Goal: Register for event/course

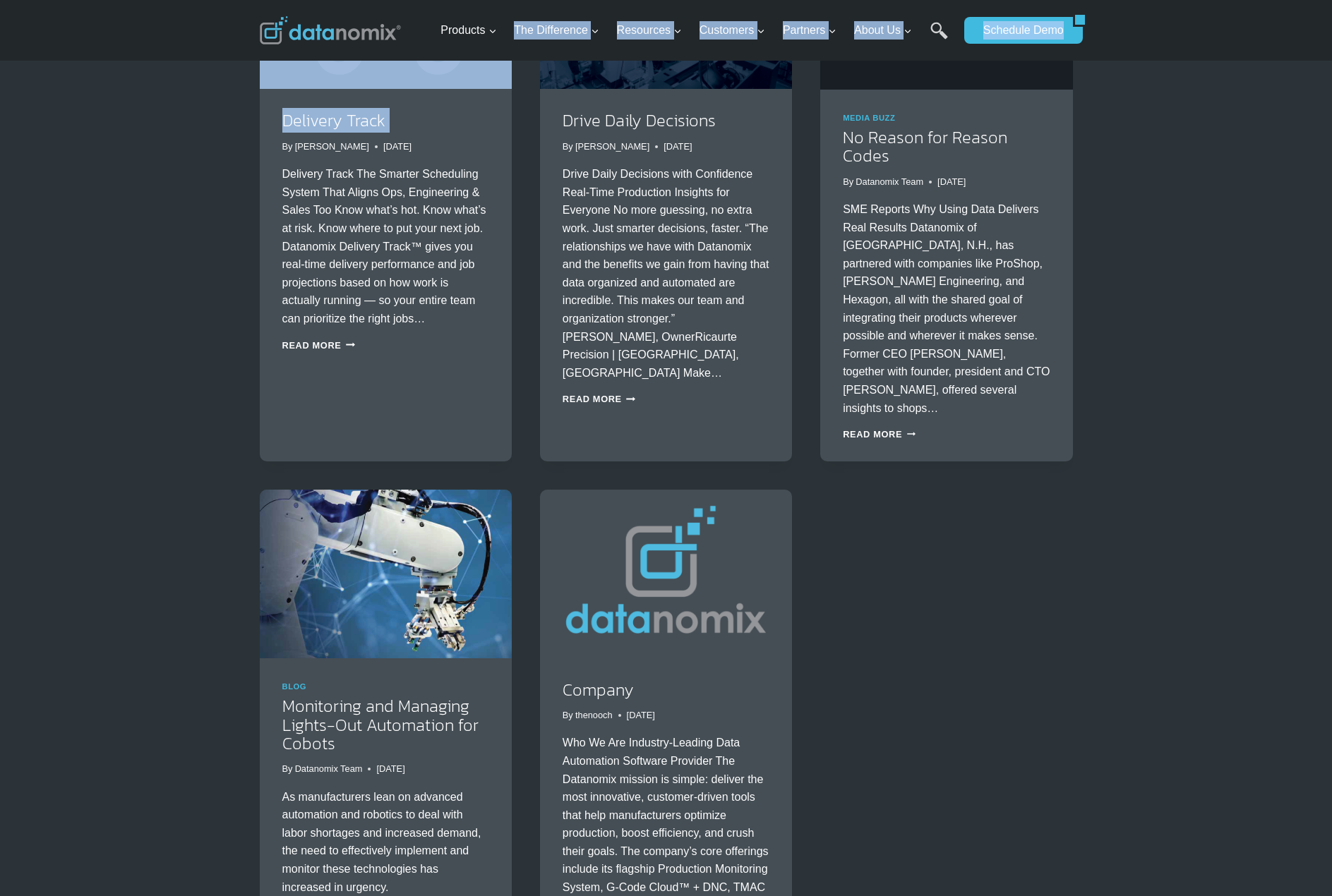
drag, startPoint x: 430, startPoint y: 149, endPoint x: 259, endPoint y: 148, distance: 171.0
click at [259, 148] on div "Skip to content Products Expand Data-Powered Production TM Production Monitorin…" at bounding box center [666, 13] width 1332 height 3386
copy div "The Difference Expand The Datanomix Difference Our Community Pilot Program Mobi…"
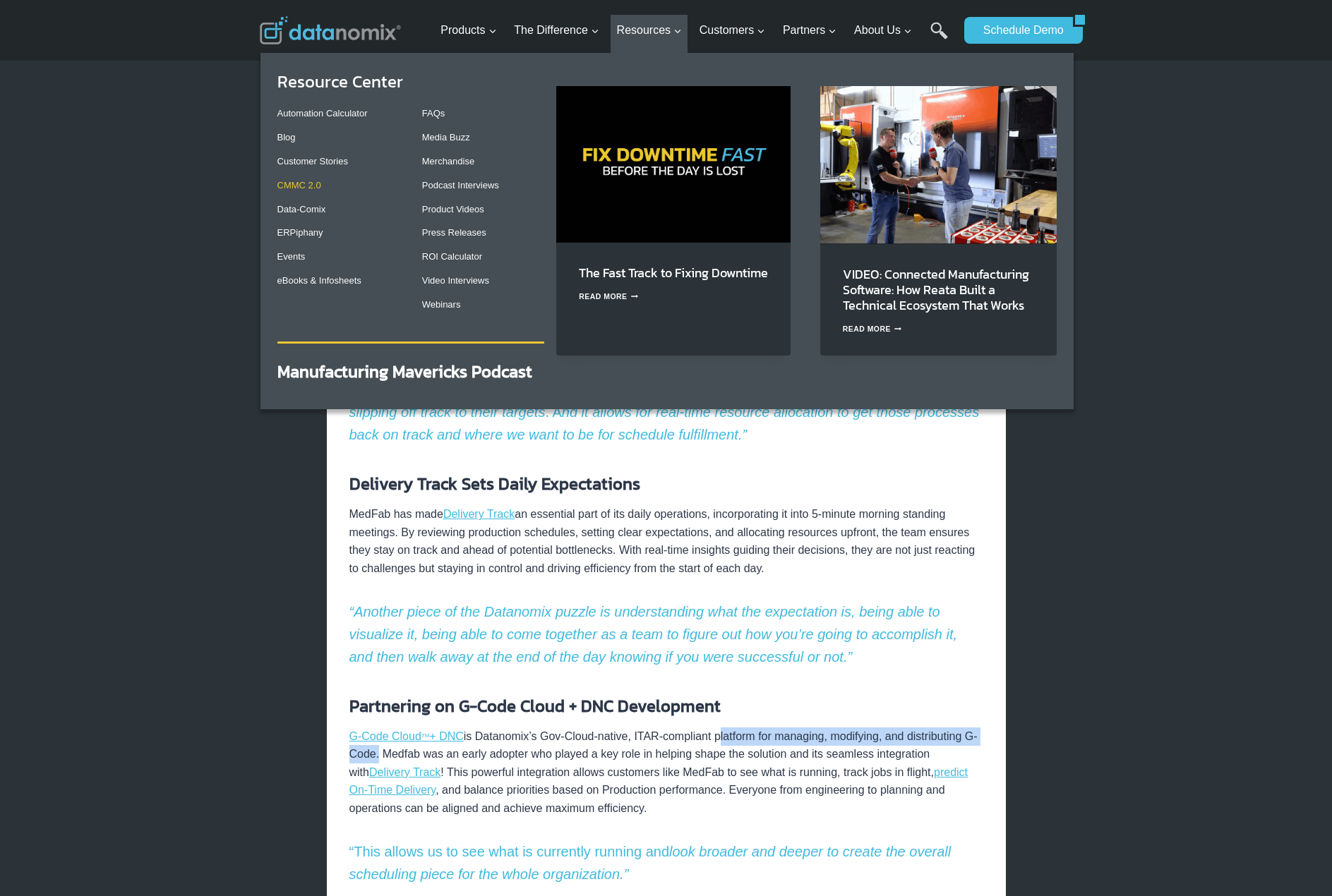
click at [301, 181] on link "CMMC 2.0" at bounding box center [299, 185] width 44 height 11
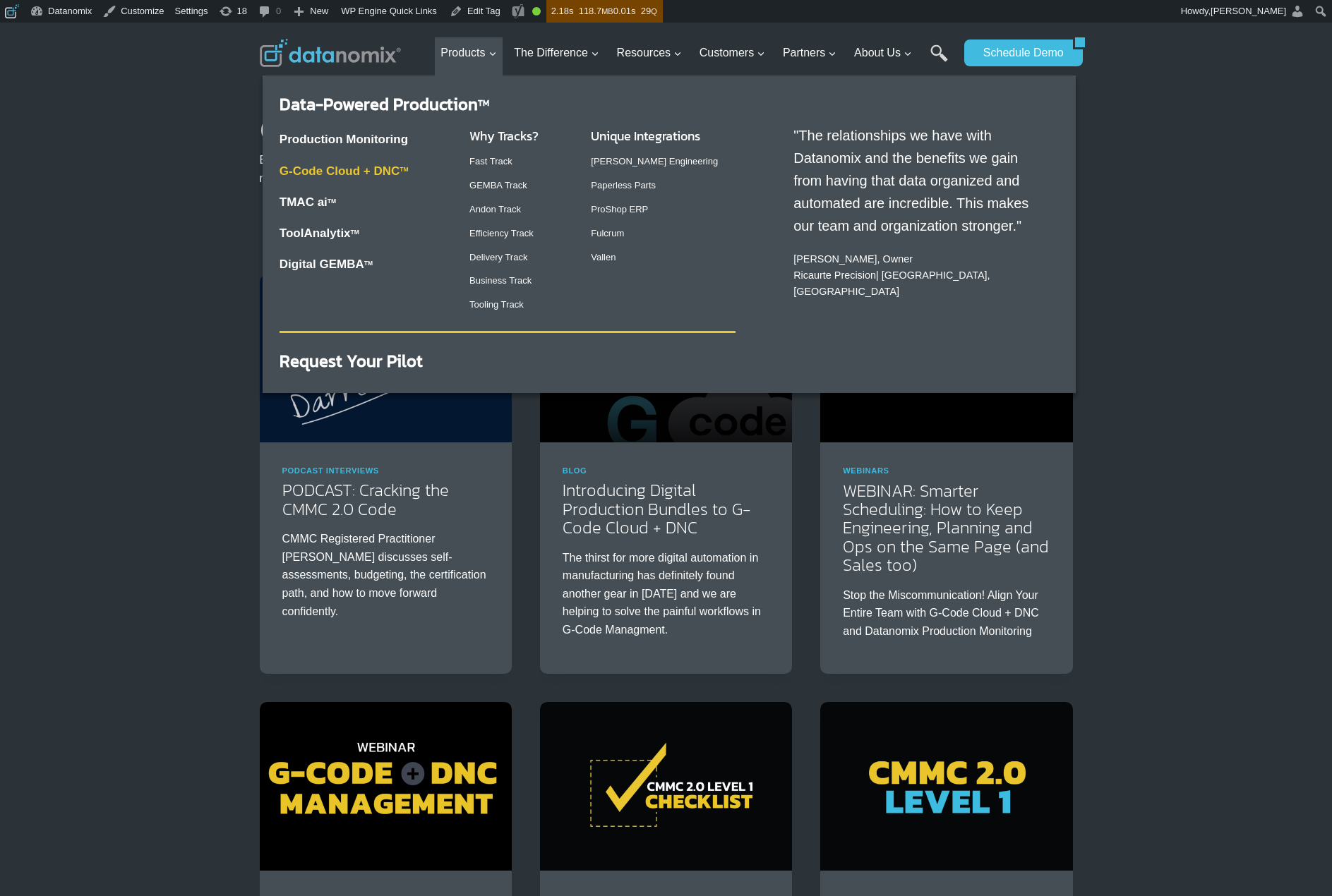
click at [361, 170] on link "G-Code Cloud + DNC TM" at bounding box center [344, 171] width 129 height 14
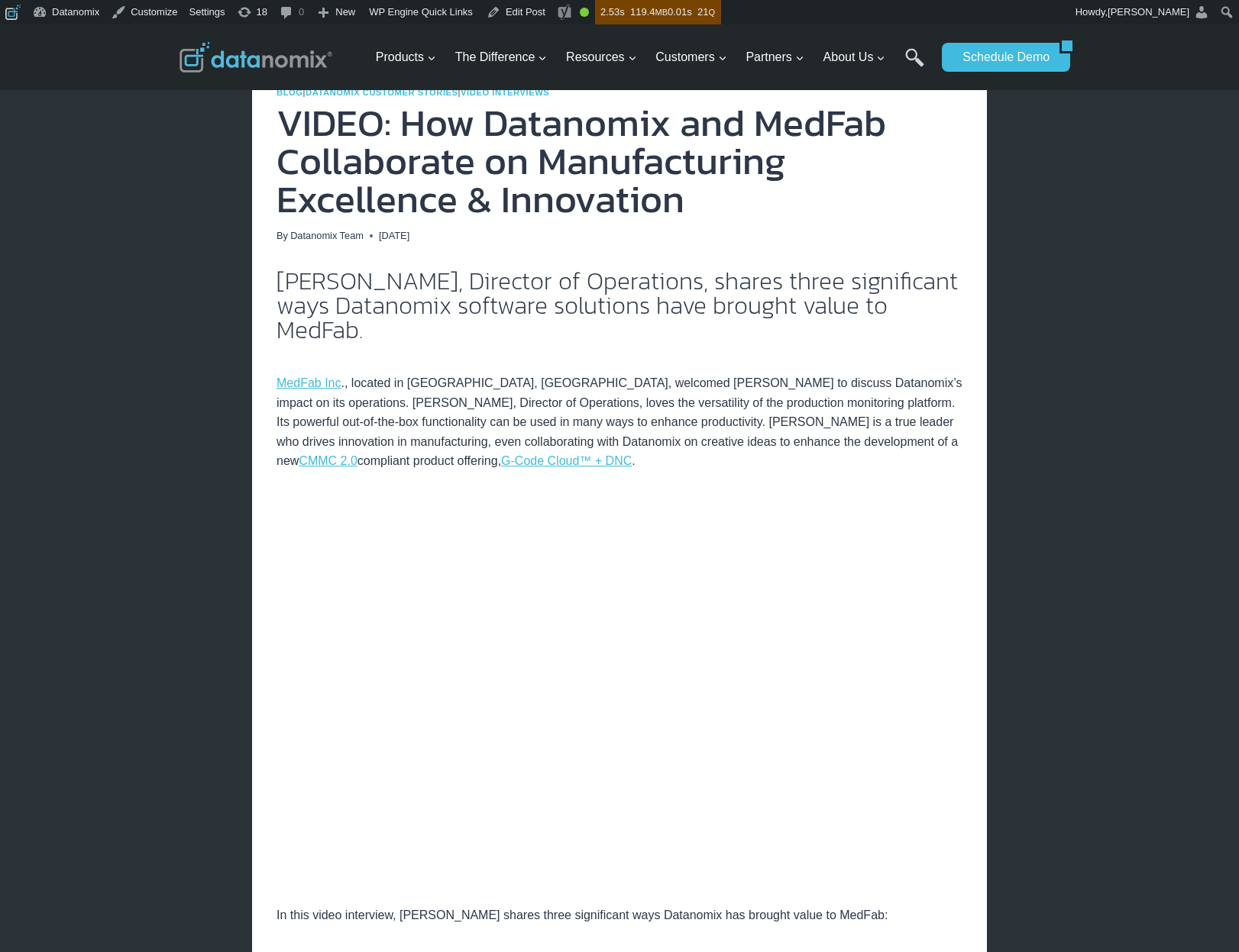
scroll to position [589, 0]
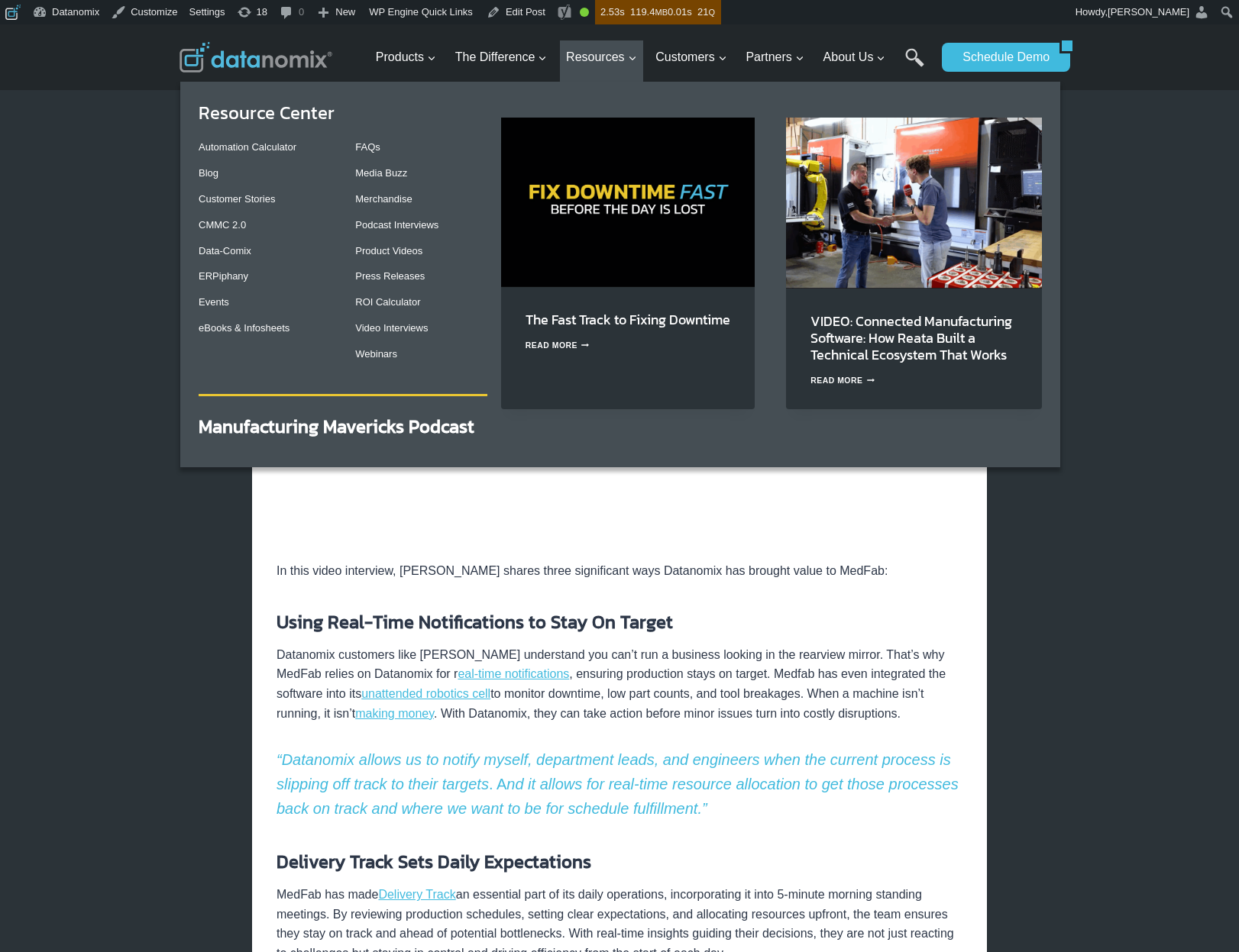
drag, startPoint x: 213, startPoint y: 175, endPoint x: 250, endPoint y: 229, distance: 65.5
click at [213, 175] on link "Blog" at bounding box center [208, 172] width 20 height 11
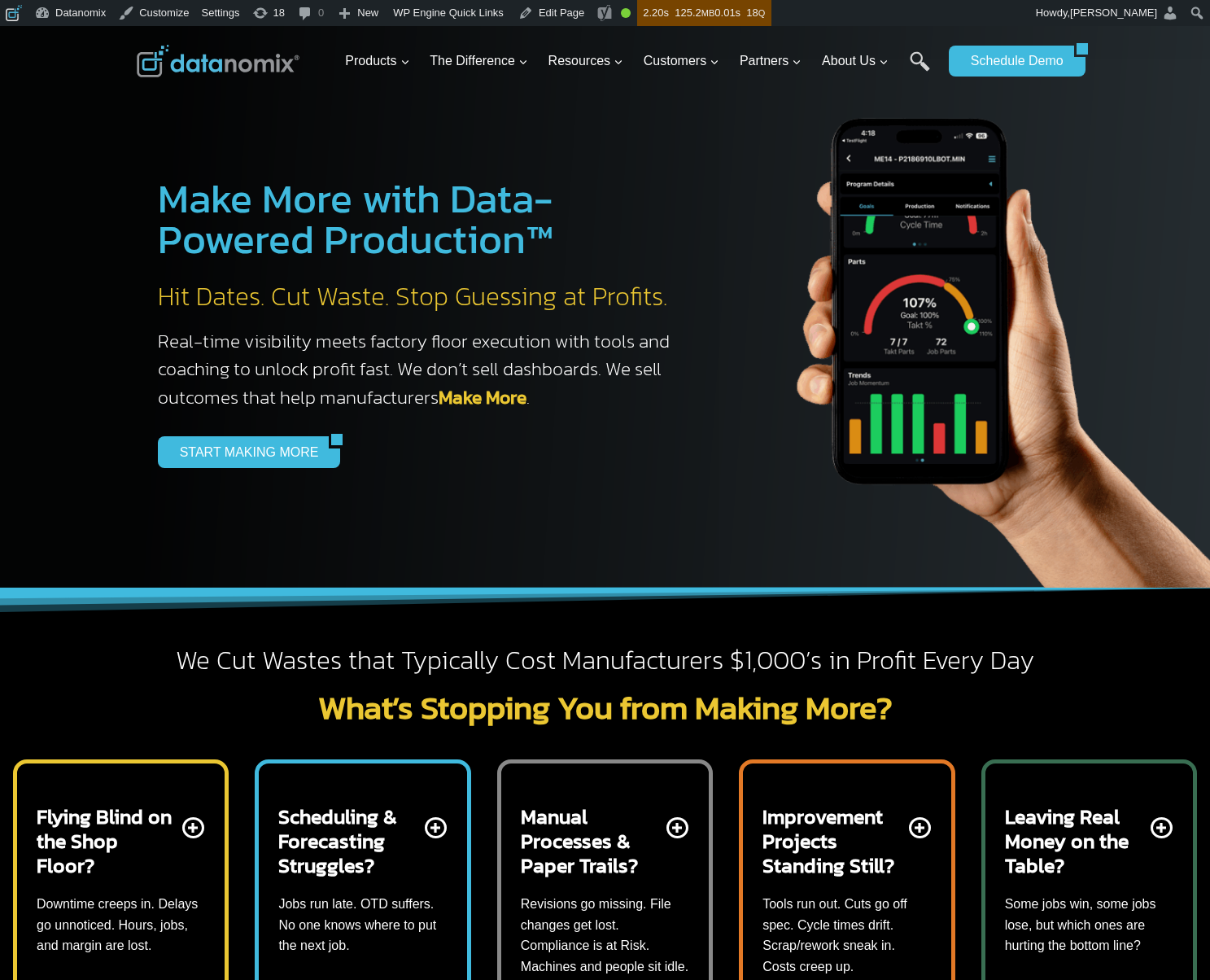
click at [794, 372] on img at bounding box center [1003, 323] width 569 height 529
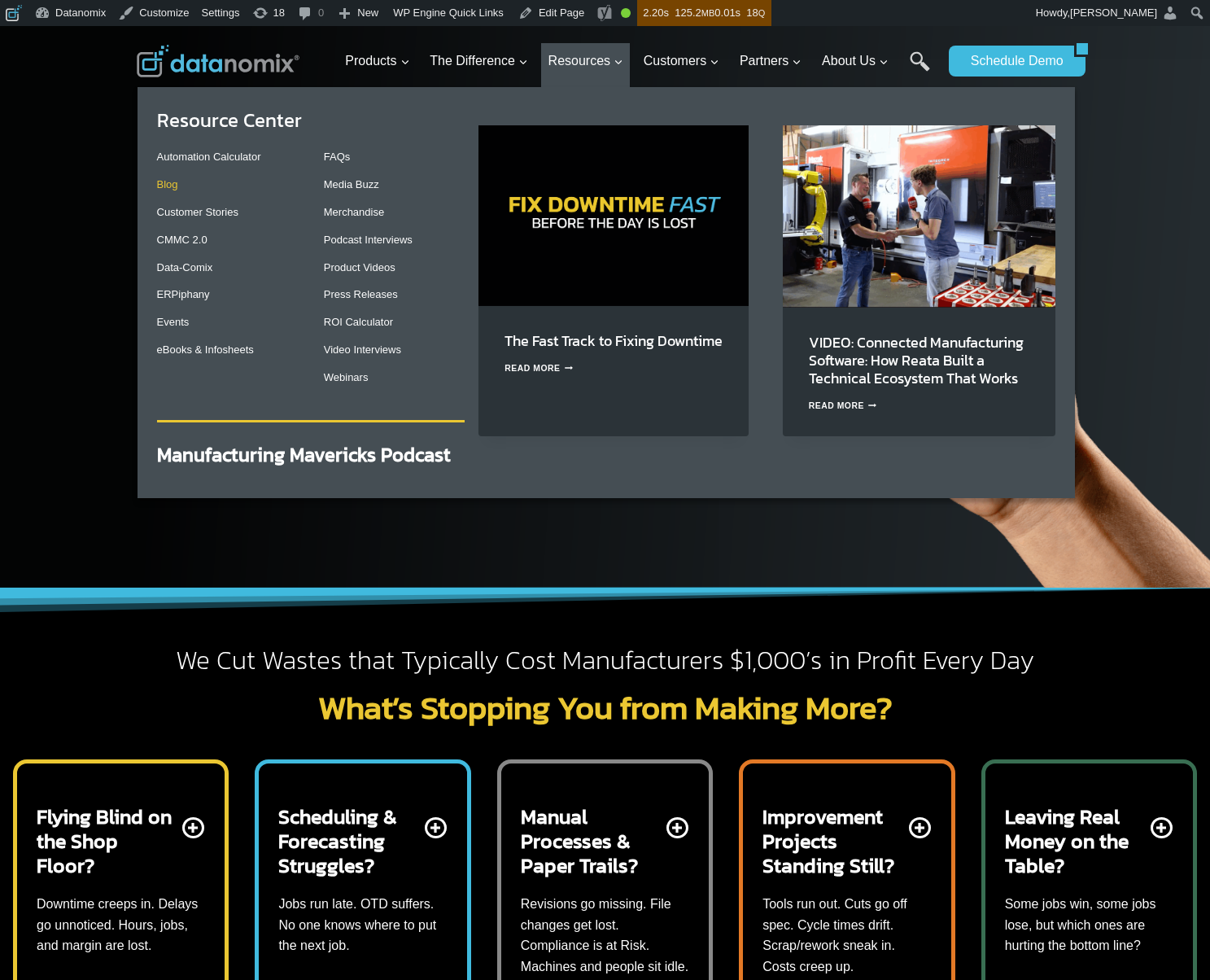
click at [177, 184] on link "Blog" at bounding box center [168, 184] width 21 height 12
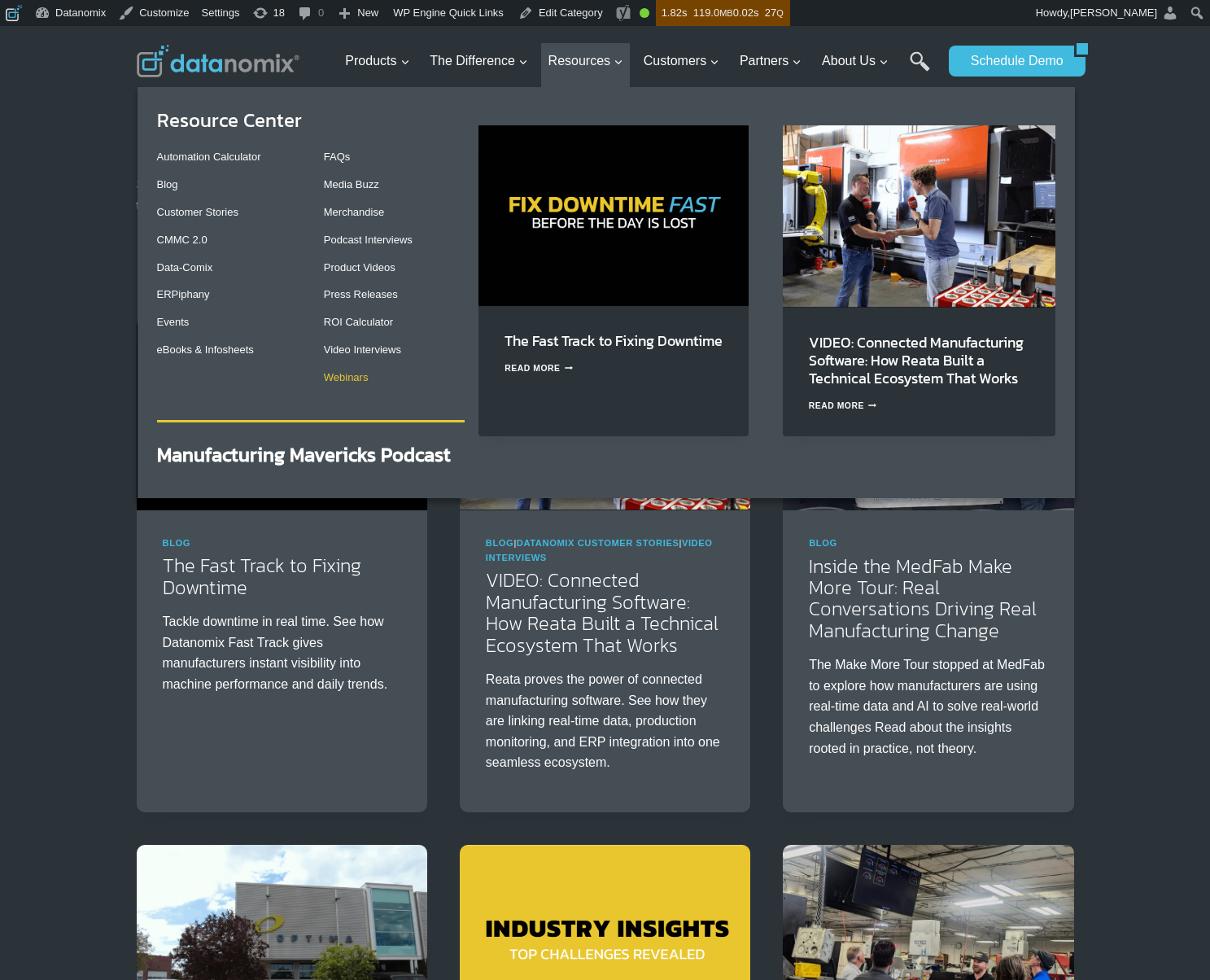
click at [349, 376] on link "Webinars" at bounding box center [347, 376] width 45 height 12
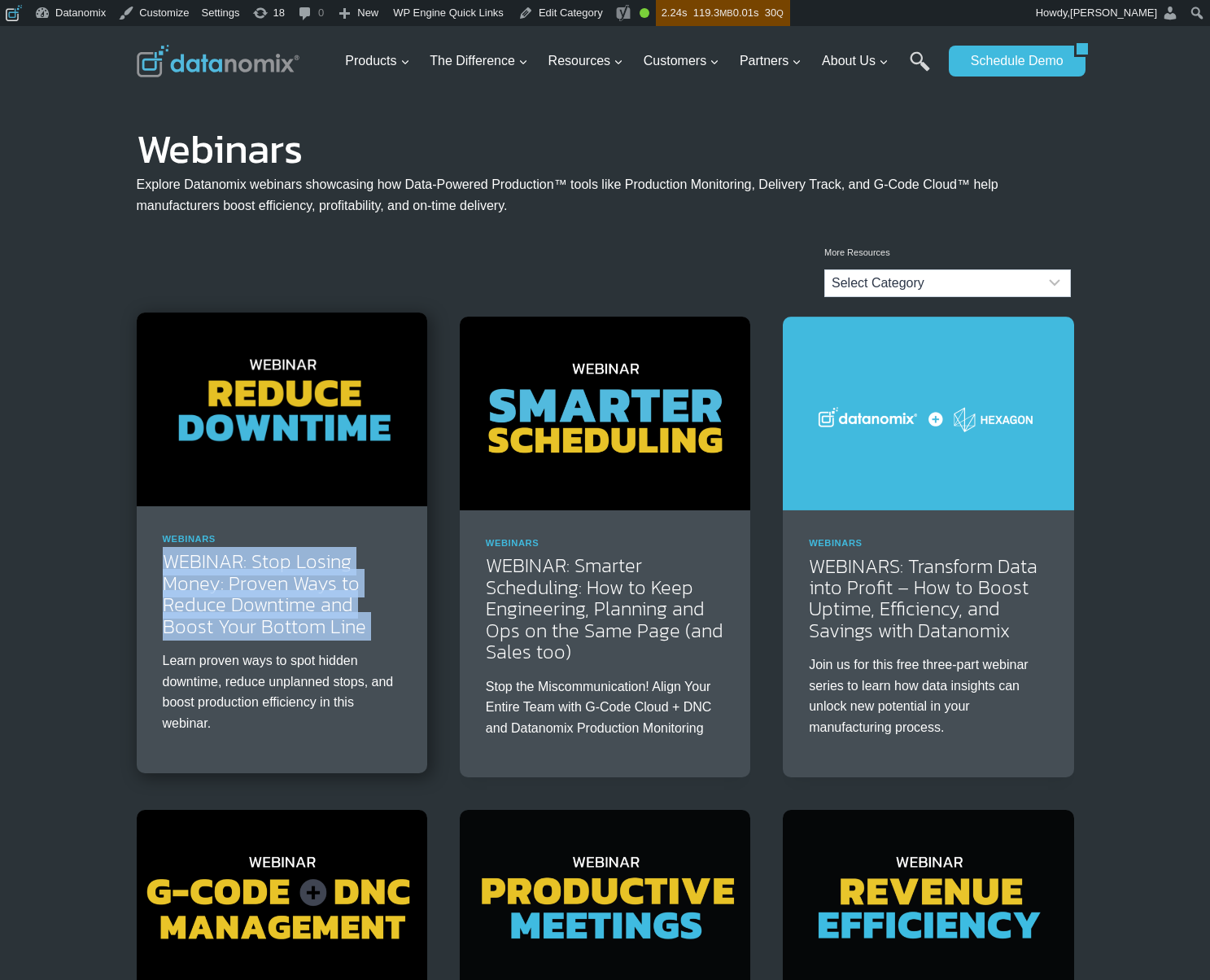
drag, startPoint x: 151, startPoint y: 556, endPoint x: 376, endPoint y: 640, distance: 240.2
click at [376, 640] on div "Webinars WEBINAR: Stop Losing Money: Proven Ways to Reduce Downtime and Boost Y…" at bounding box center [282, 639] width 291 height 267
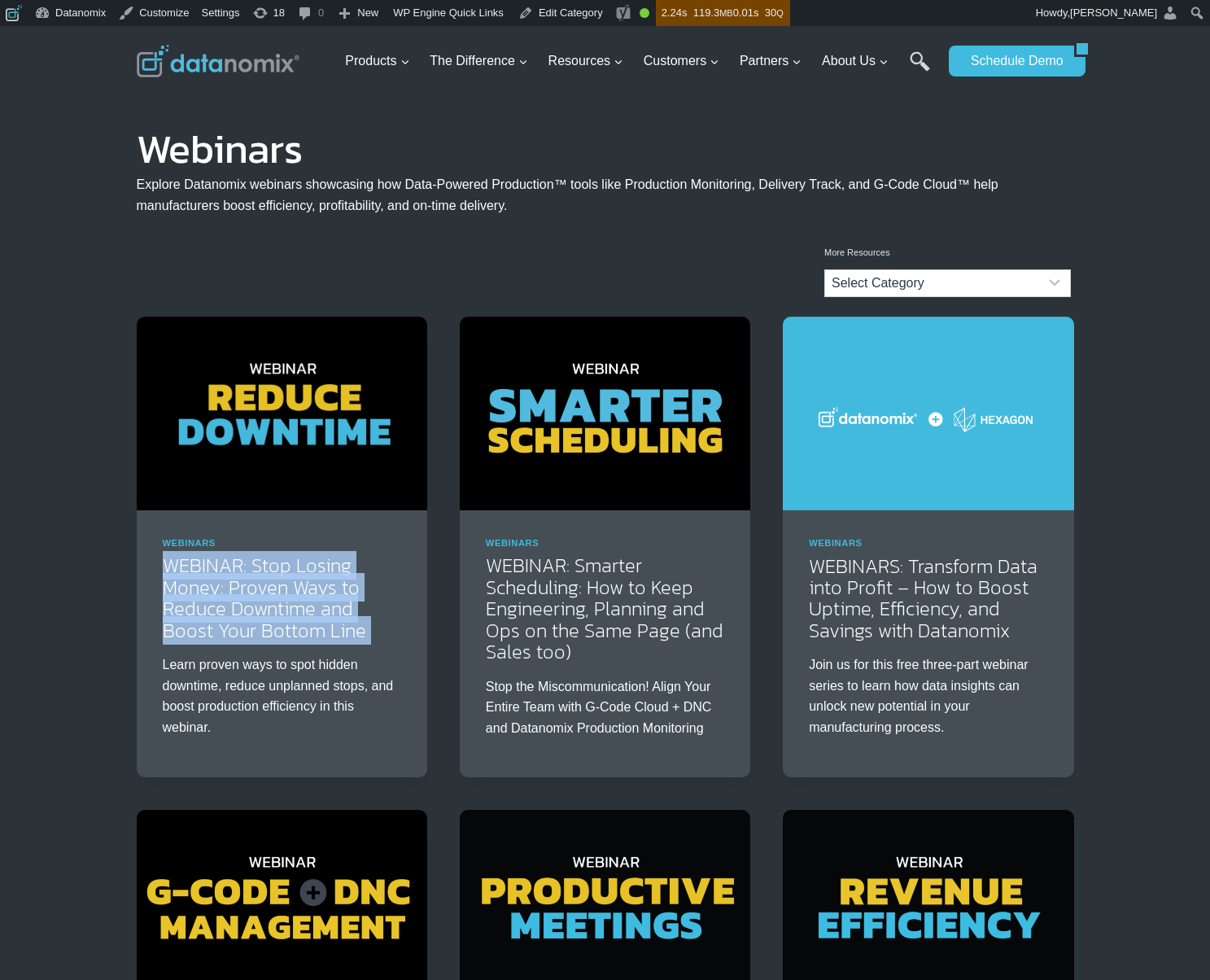
copy div "WEBINAR: Stop Losing Money: Proven Ways to Reduce Downtime and Boost Your Botto…"
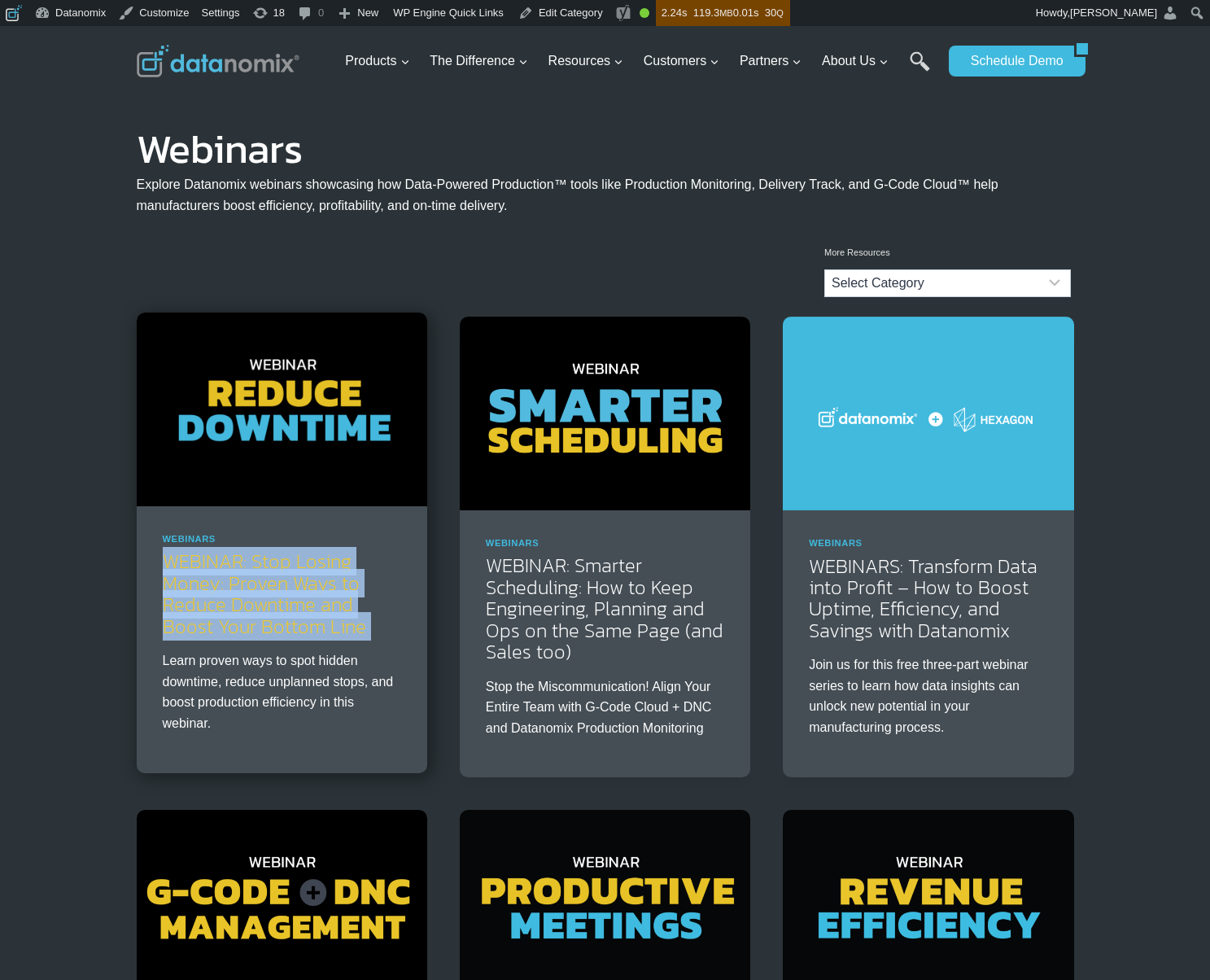
click at [251, 589] on link "WEBINAR: Stop Losing Money: Proven Ways to Reduce Downtime and Boost Your Botto…" at bounding box center [265, 593] width 203 height 93
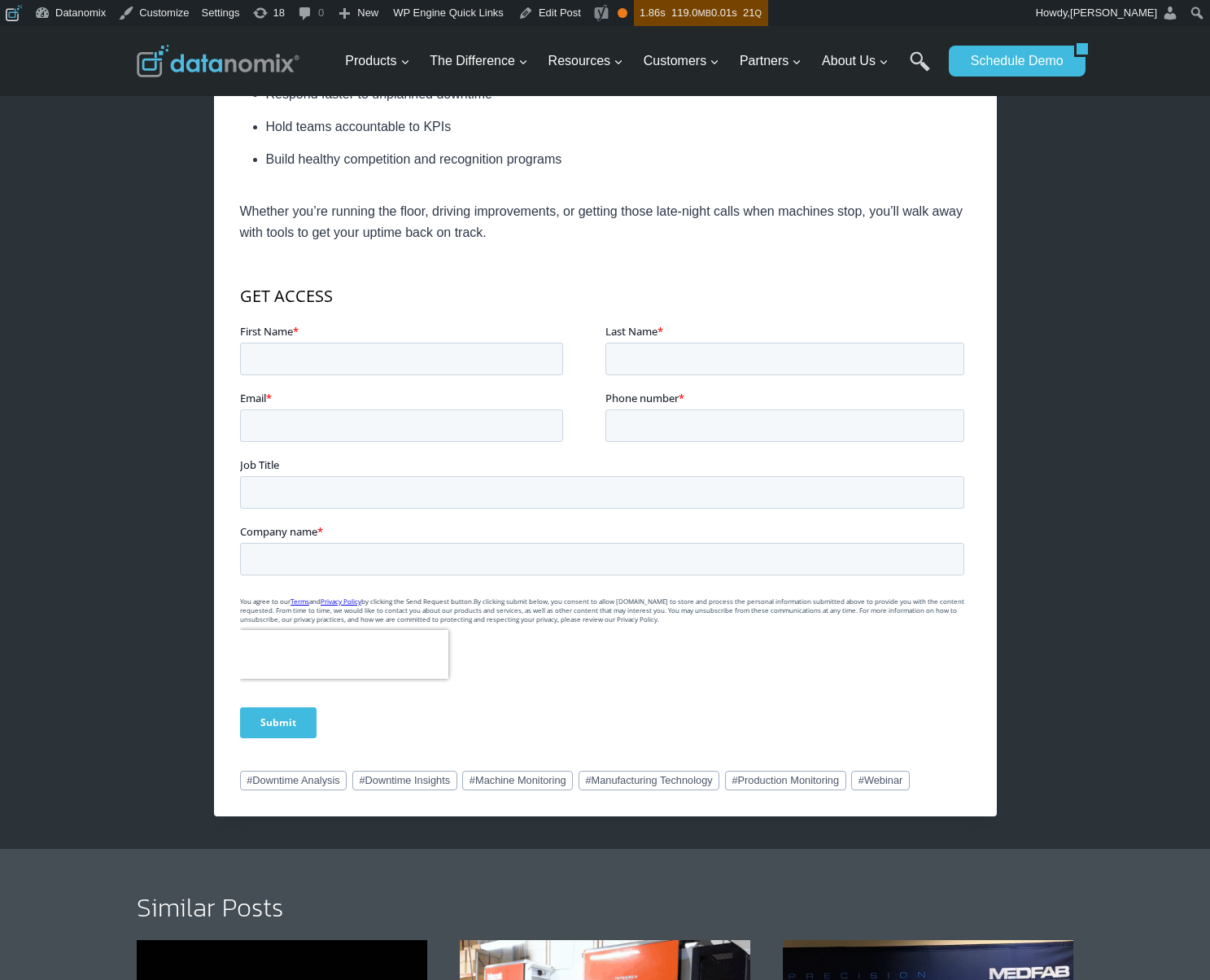
scroll to position [582, 0]
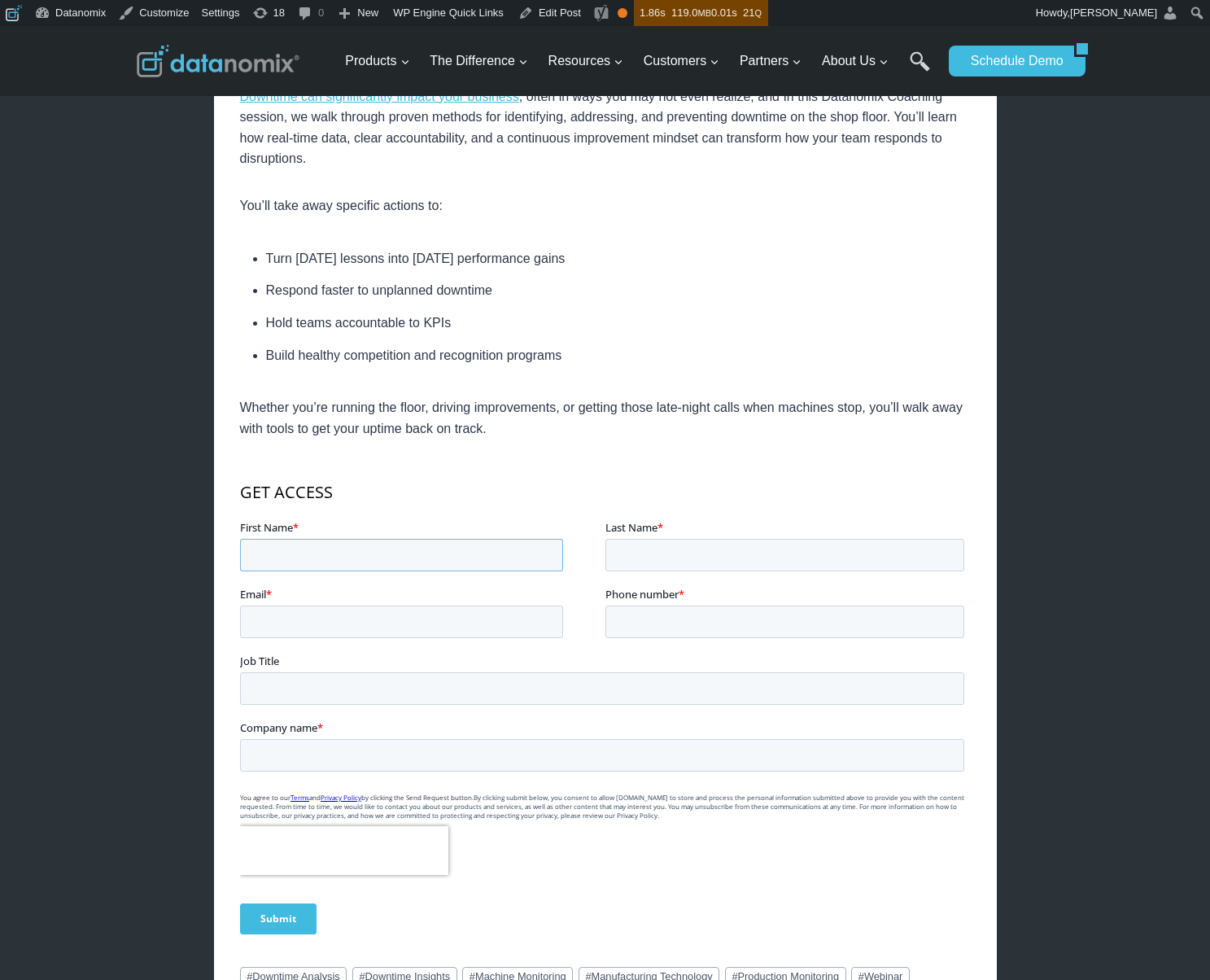
click at [309, 551] on input "First Name *" at bounding box center [401, 554] width 323 height 33
type input "lisa"
type input "Saunders"
type input "lsaunders@datanomix.io"
type input "6033418020"
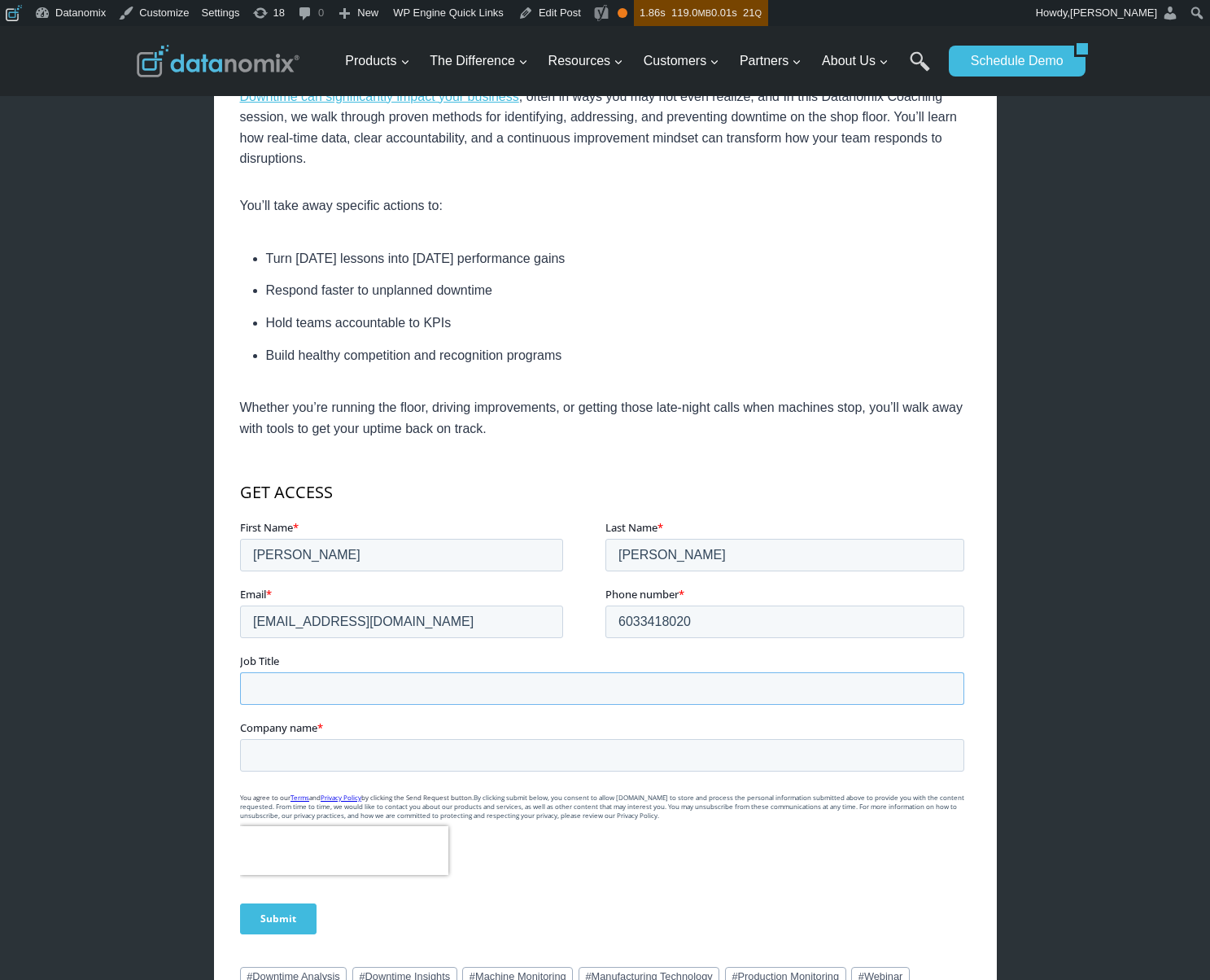
click at [274, 687] on input "Job Title" at bounding box center [601, 688] width 724 height 33
type input "marketing"
type input "Datanomix"
click at [286, 909] on input "Submit" at bounding box center [278, 919] width 76 height 31
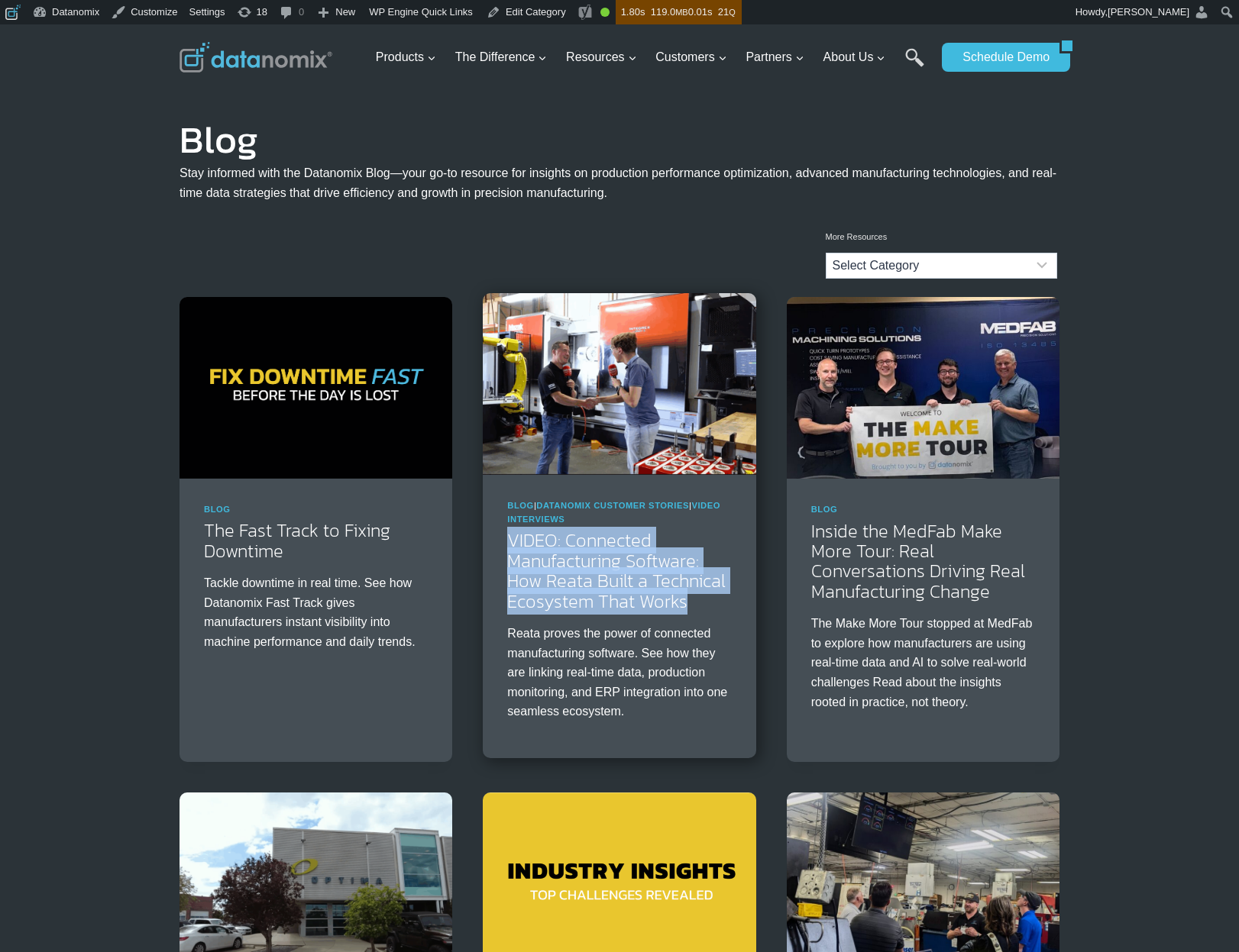
drag, startPoint x: 496, startPoint y: 544, endPoint x: 698, endPoint y: 611, distance: 212.8
click at [698, 611] on div "Blog | Datanomix Customer Stories | Video Interviews VIDEO: Connected Manufactu…" at bounding box center [619, 616] width 273 height 283
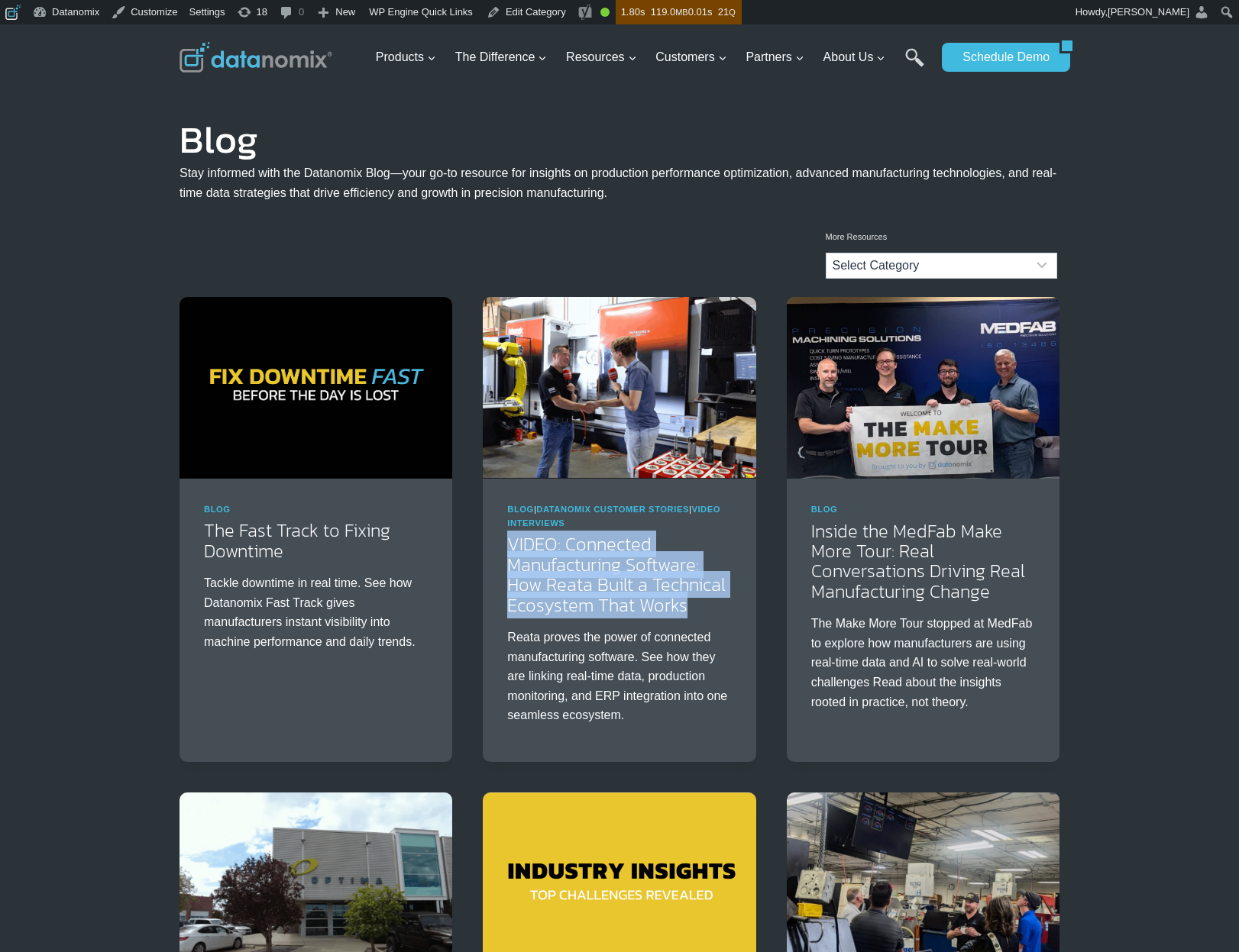
copy link "VIDEO: Connected Manufacturing Software: How Reata Built a Technical Ecosystem …"
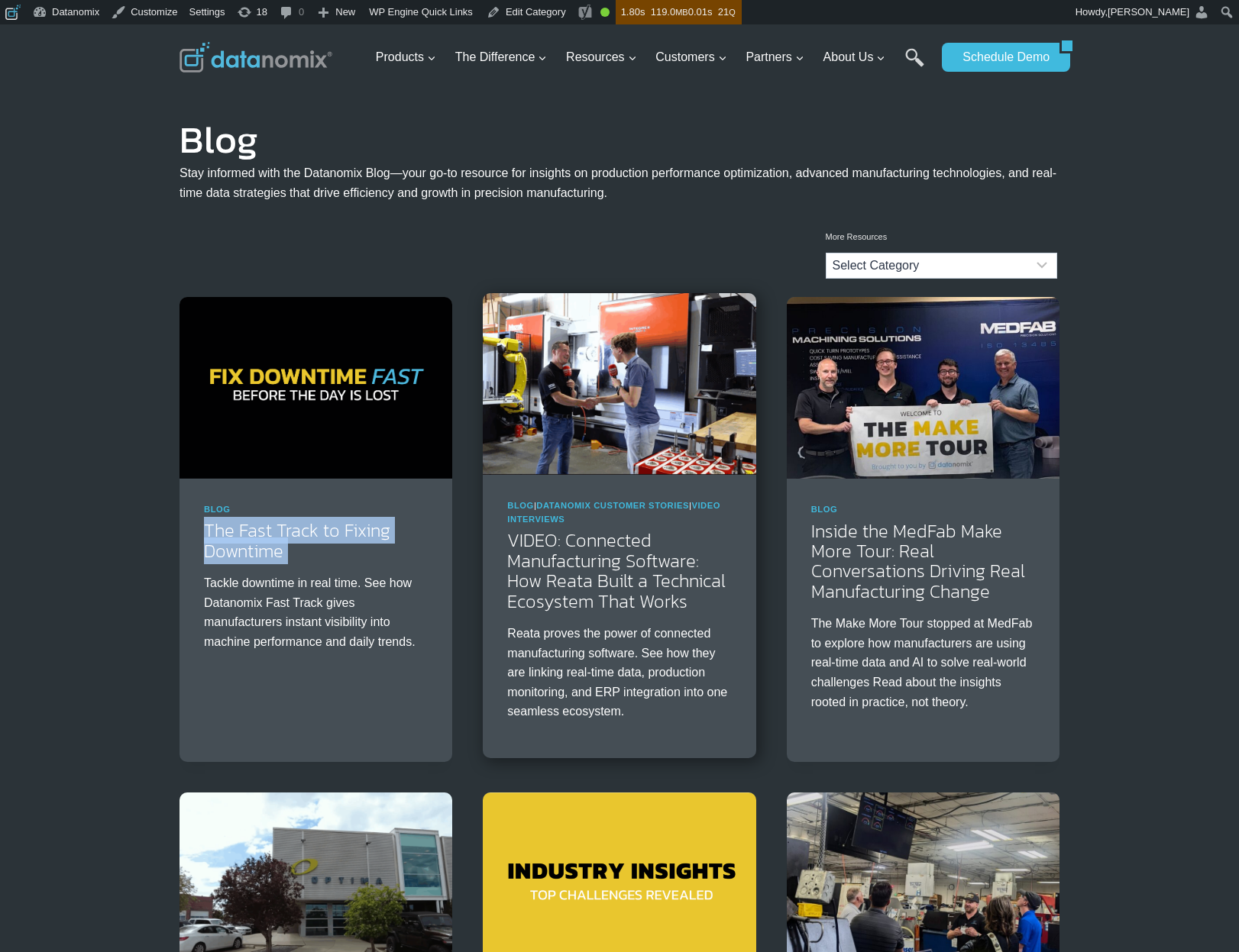
drag, startPoint x: 145, startPoint y: 528, endPoint x: 542, endPoint y: 667, distance: 420.6
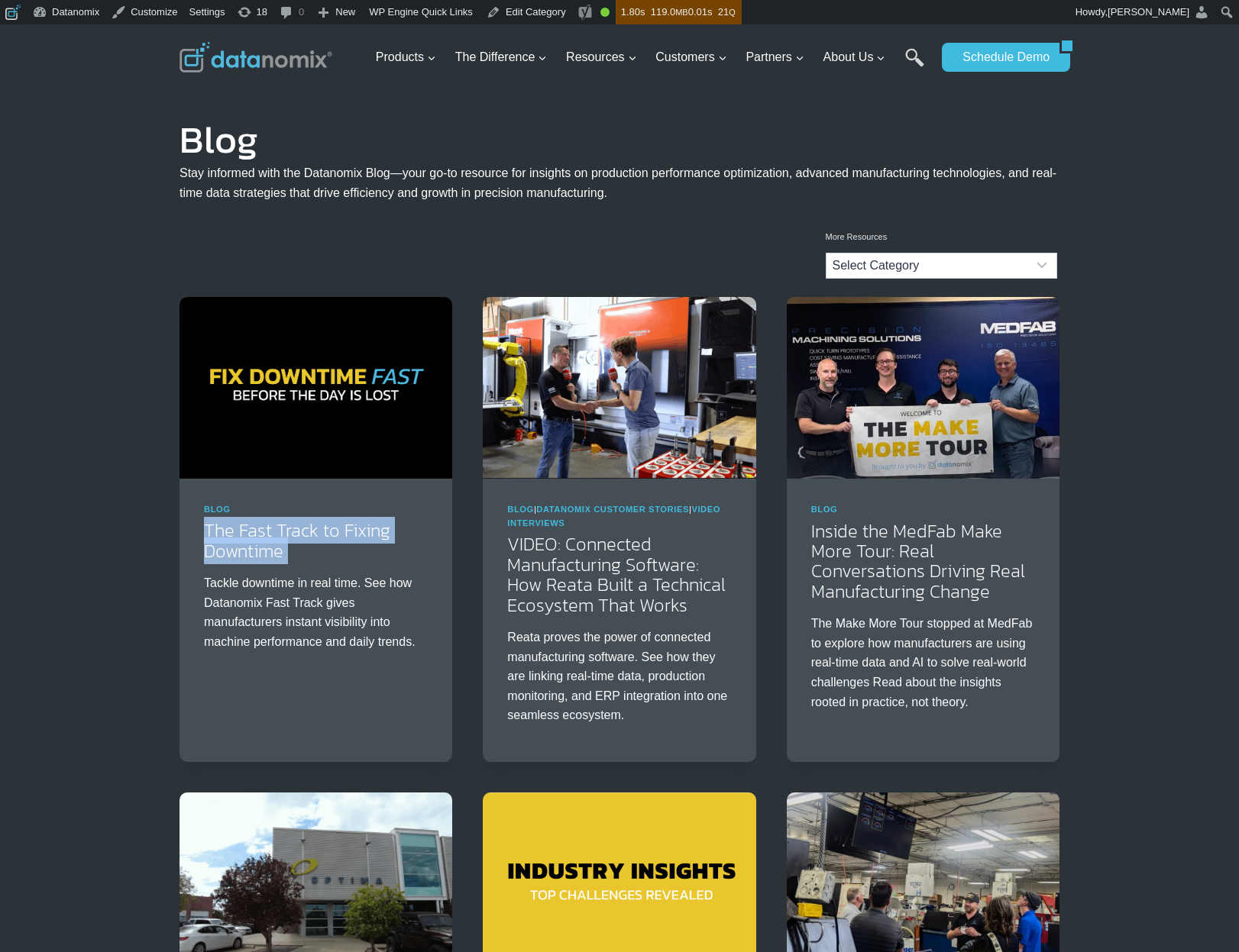
copy div "The Fast Track to Fixing Downtime"
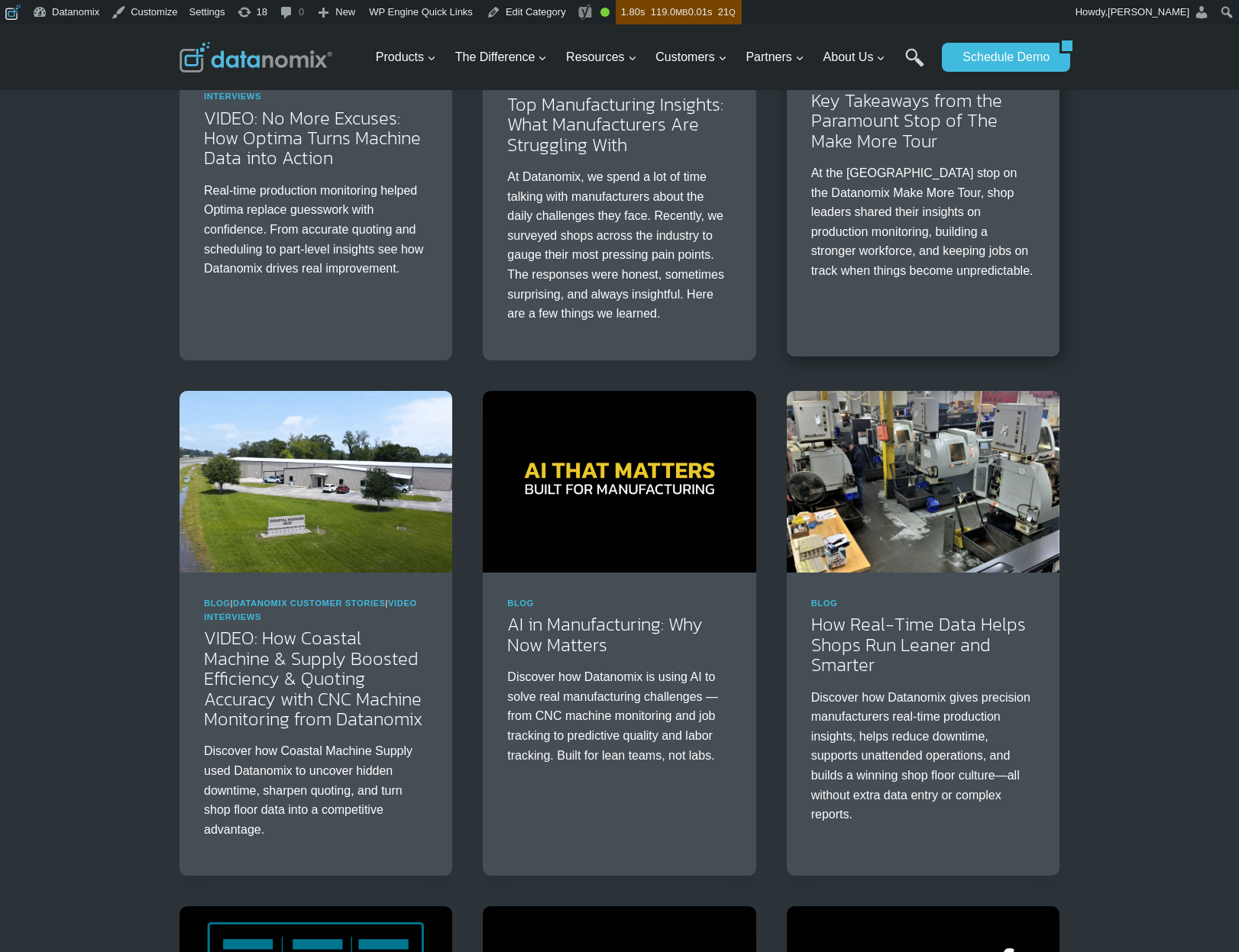
scroll to position [568, 0]
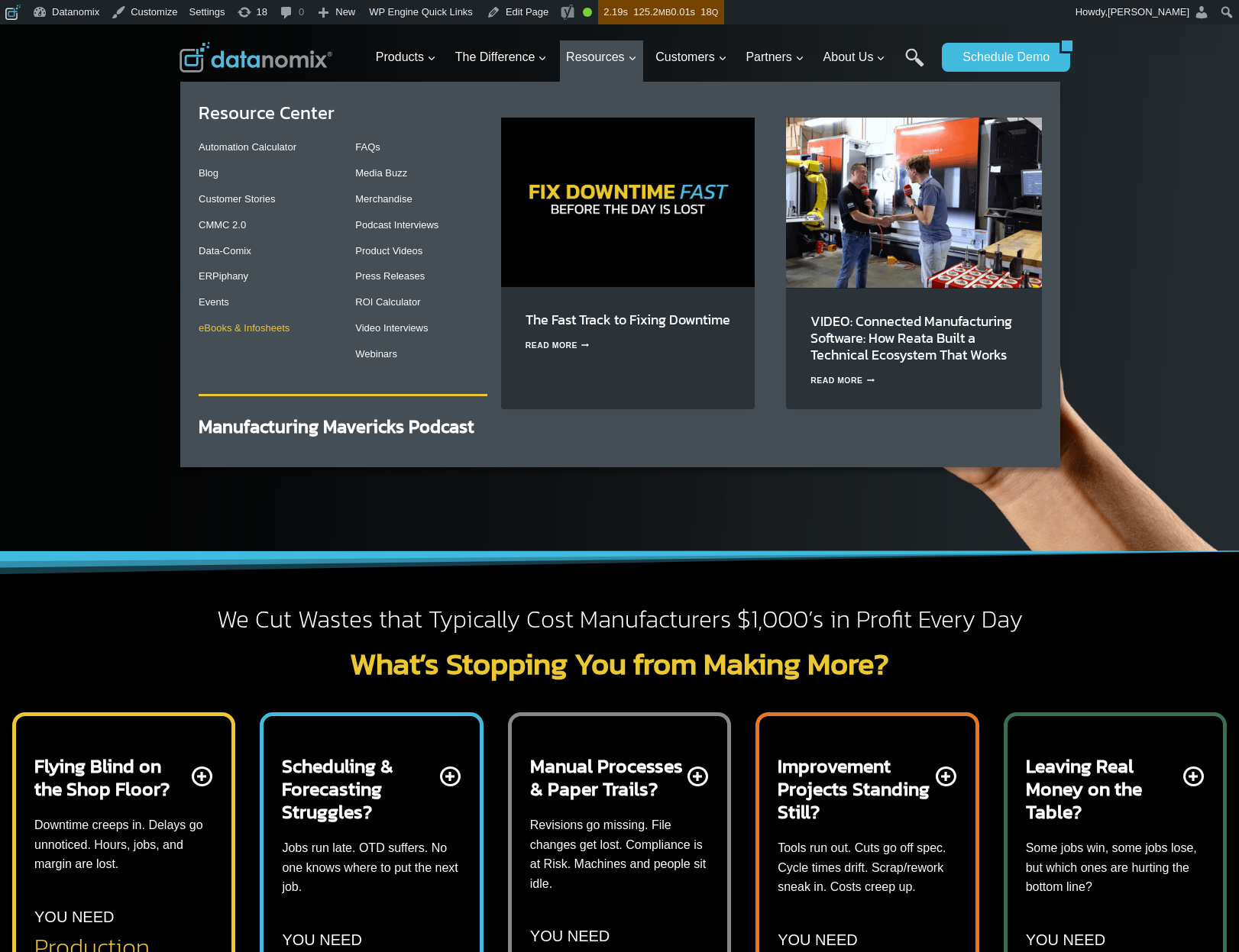
click at [237, 329] on link "eBooks & Infosheets" at bounding box center [244, 328] width 91 height 11
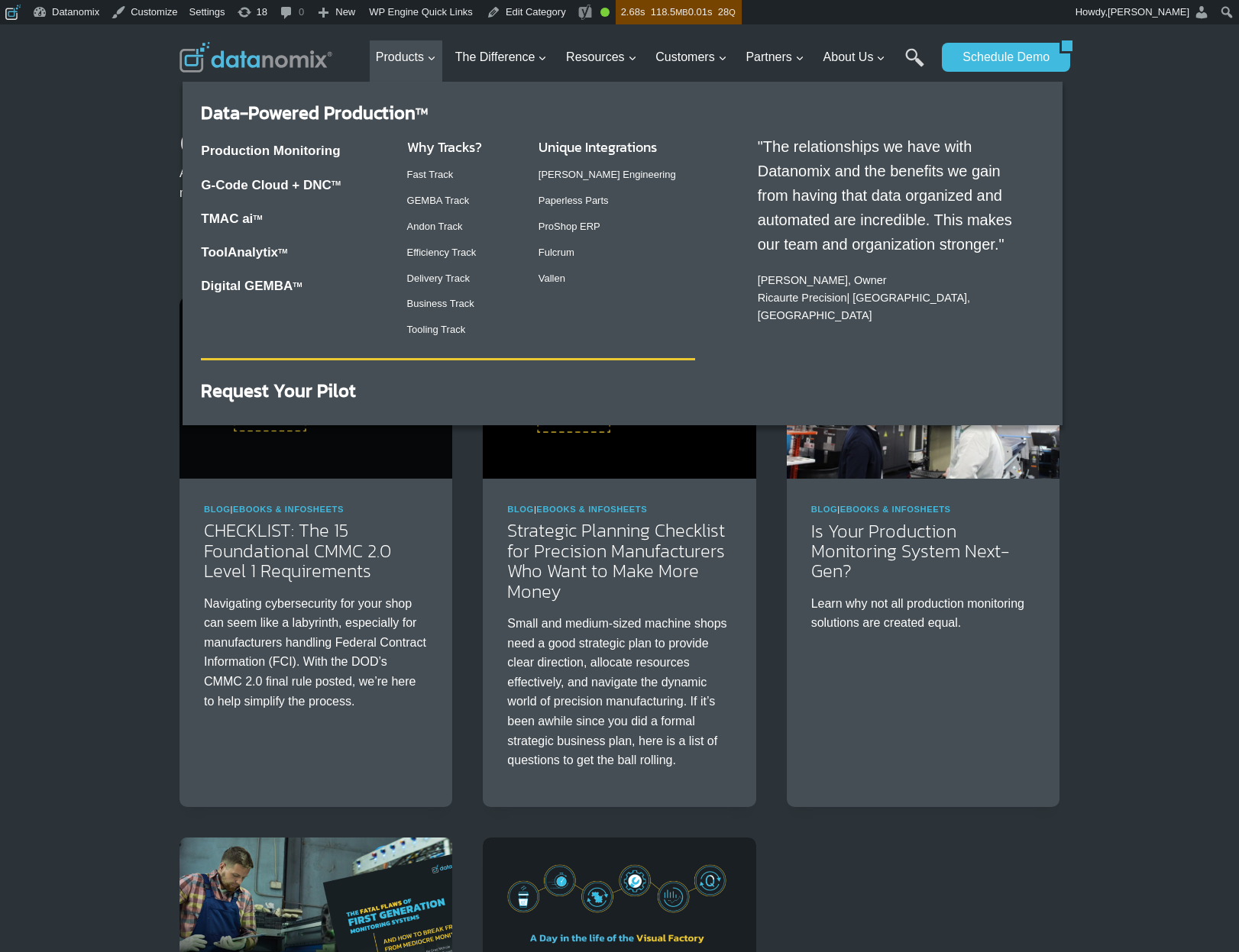
click at [263, 238] on div "Production Monitoring G-Code Cloud + DNC TM TMAC ai TM ToolAnalytix TM Digital …" at bounding box center [291, 219] width 181 height 182
click at [262, 247] on link "ToolAnalytix" at bounding box center [240, 252] width 77 height 15
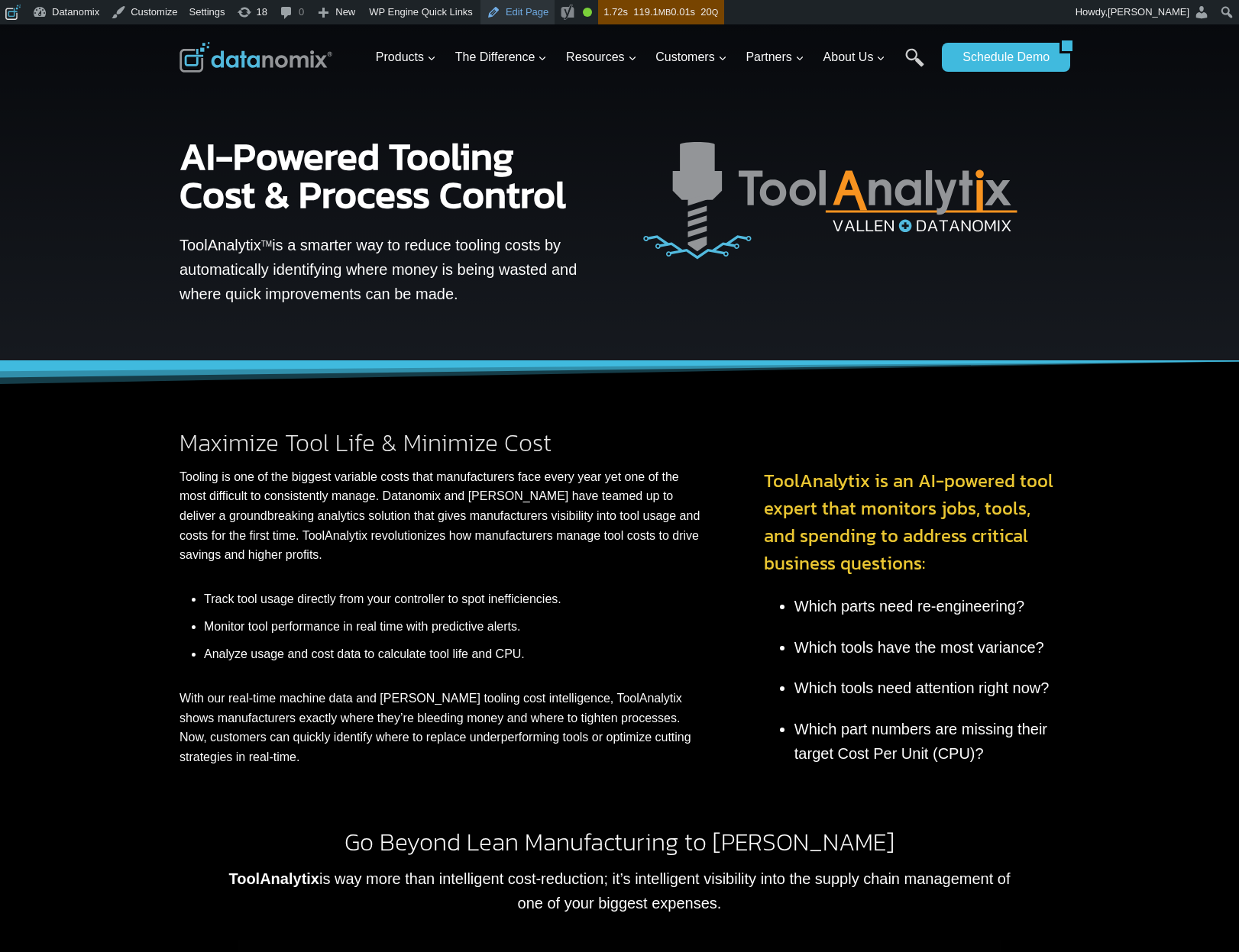
click at [534, 11] on link "Edit Page" at bounding box center [517, 12] width 74 height 24
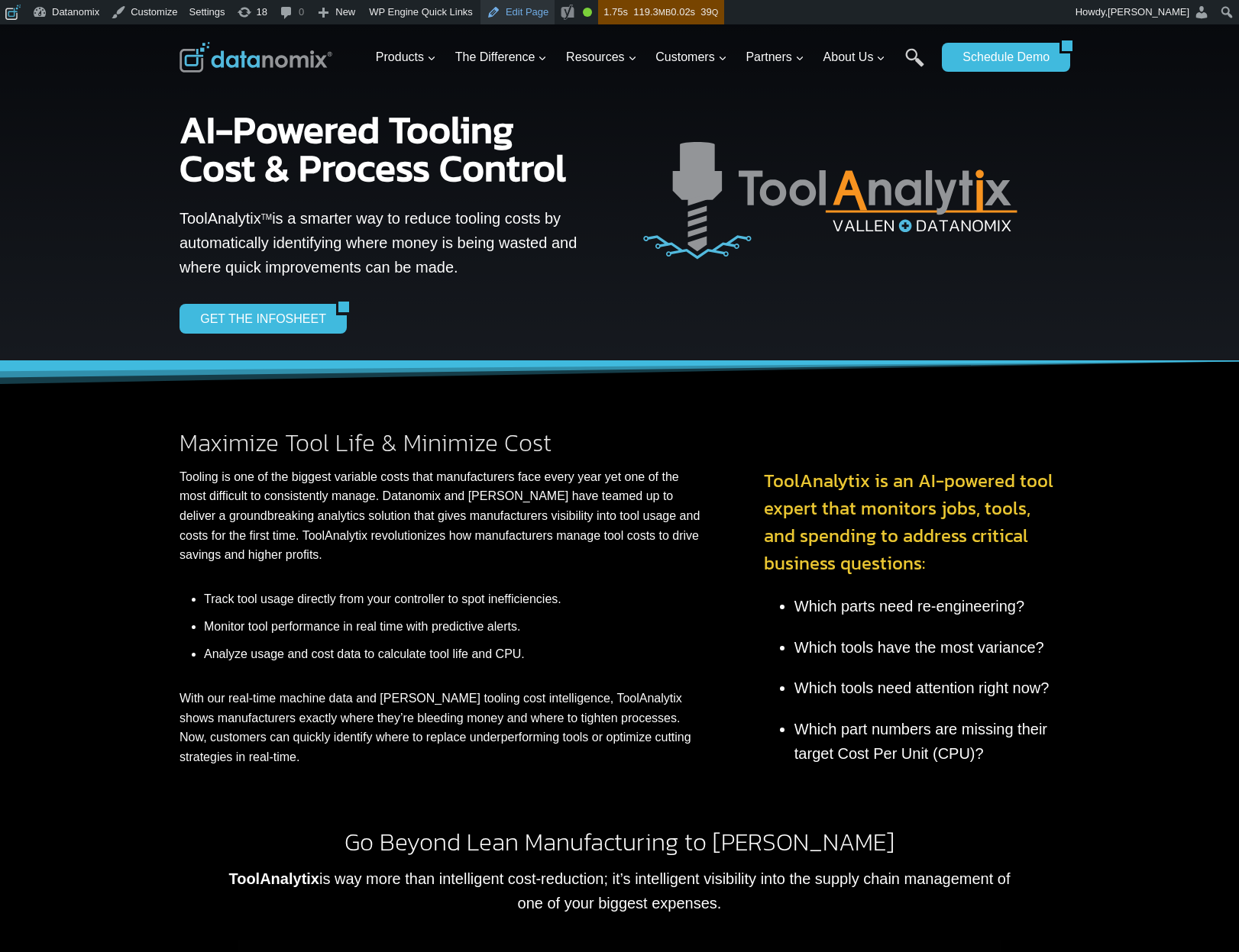
click at [547, 10] on link "Edit Page" at bounding box center [517, 12] width 74 height 24
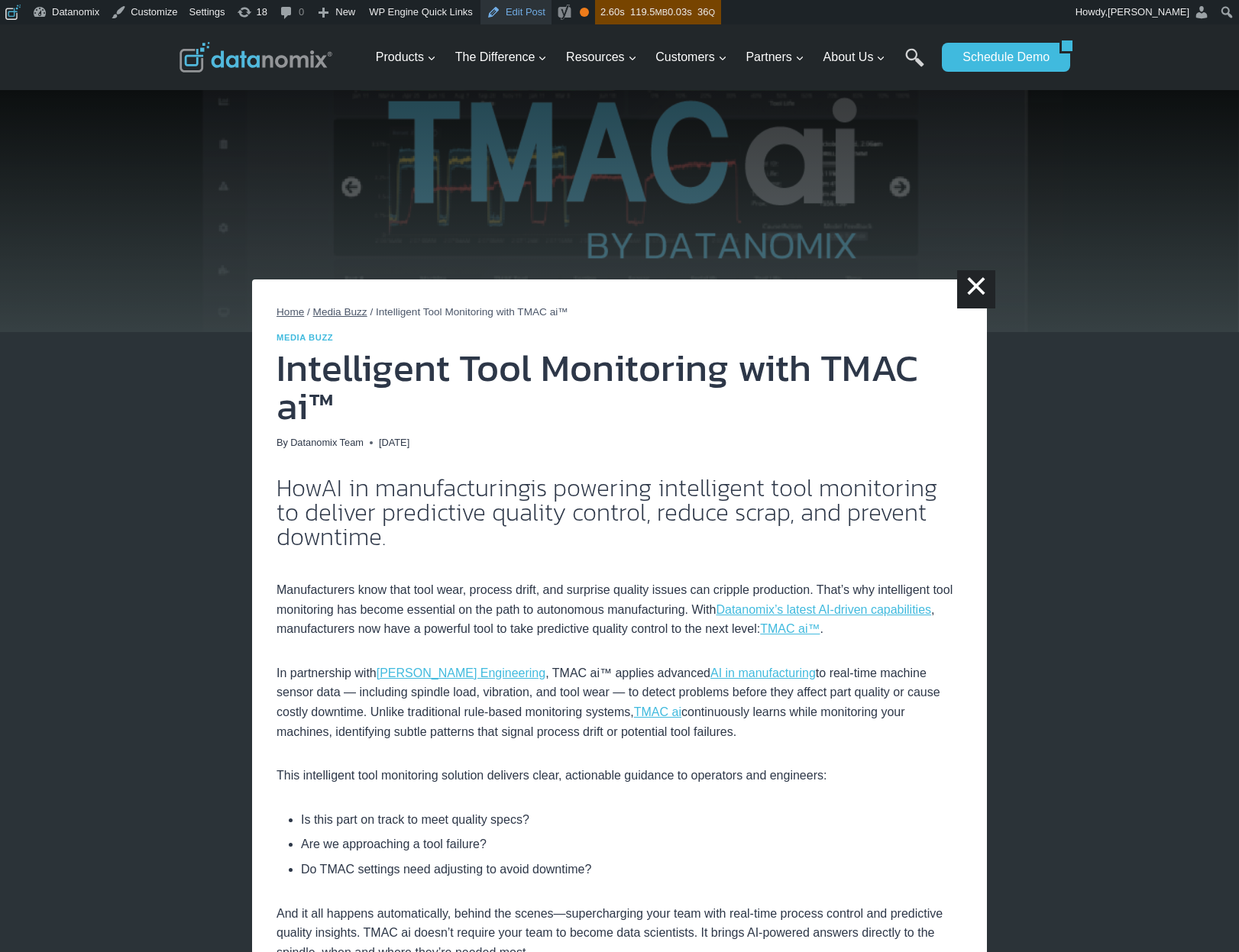
click at [537, 11] on link "Edit Post" at bounding box center [515, 12] width 71 height 24
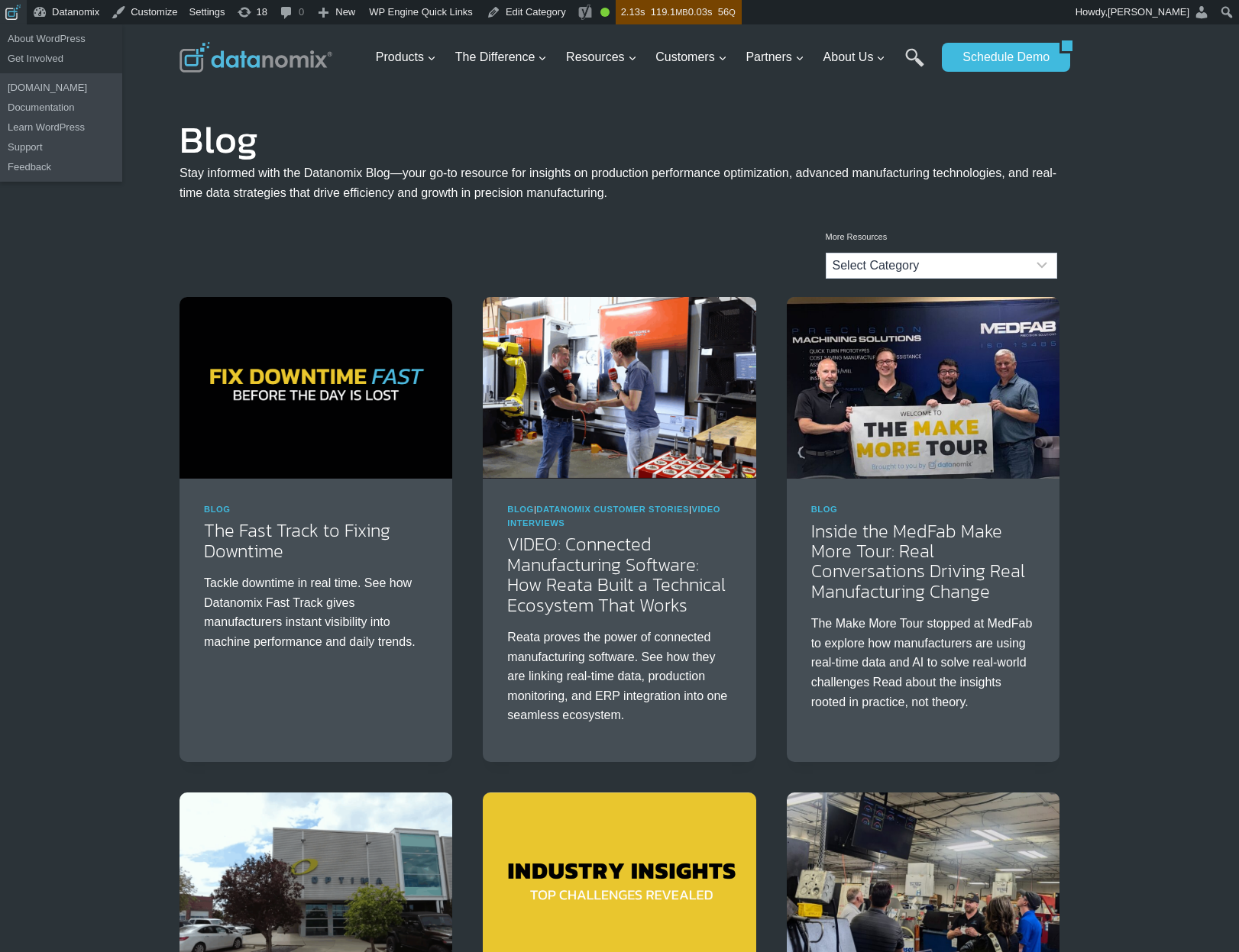
click at [14, 18] on span "Toolbar" at bounding box center [10, 10] width 11 height 21
